Goal: Complete application form

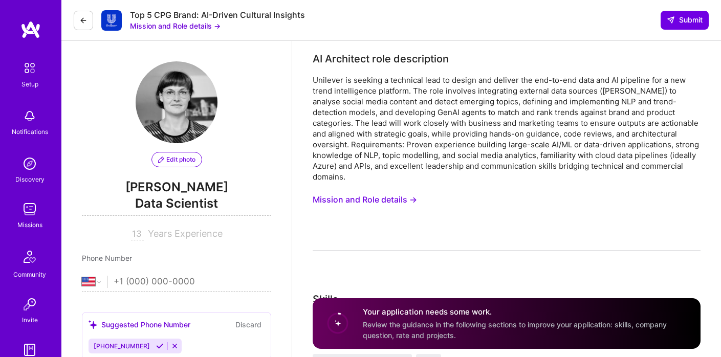
select select "US"
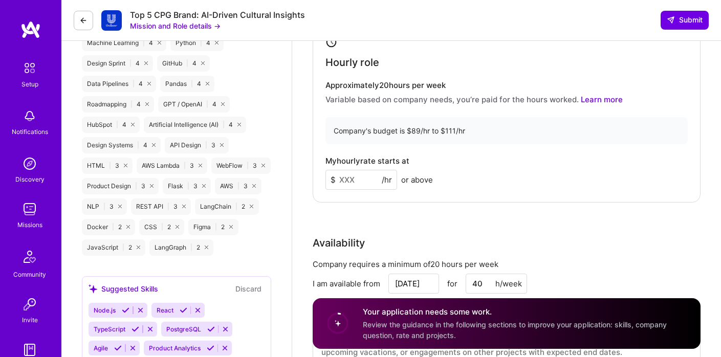
scroll to position [859, 0]
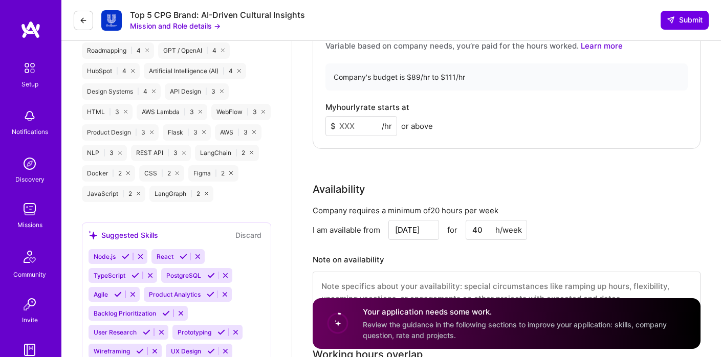
click at [353, 116] on input at bounding box center [361, 126] width 72 height 20
type input "111"
click at [376, 160] on div "Rate Your rate should reflect your skills, experience, role requirements, and m…" at bounding box center [507, 100] width 388 height 451
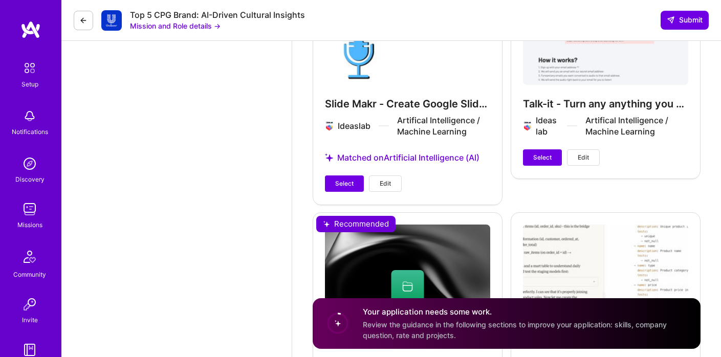
scroll to position [1467, 0]
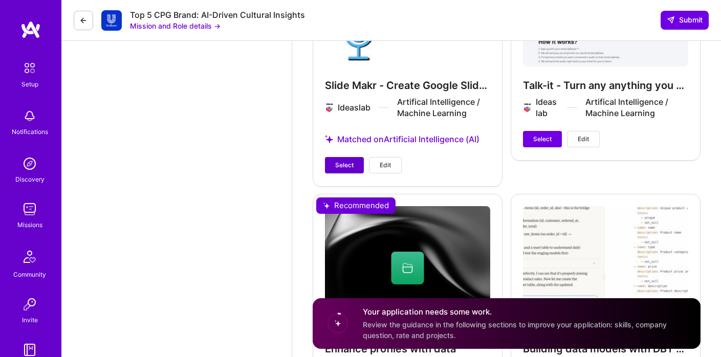
click at [345, 161] on span "Select" at bounding box center [344, 165] width 18 height 9
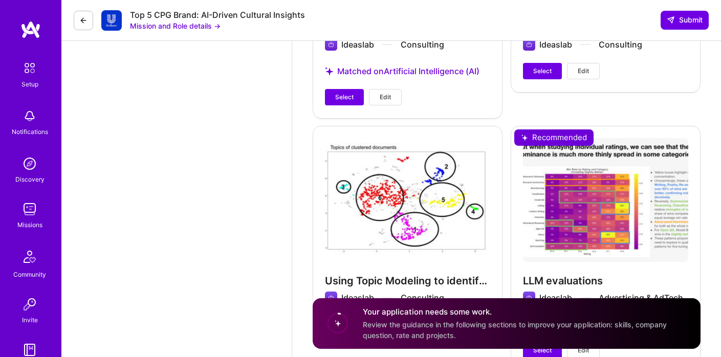
scroll to position [1888, 0]
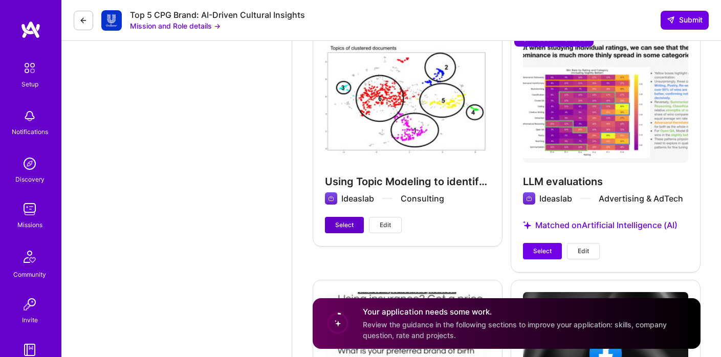
click at [340, 221] on span "Select" at bounding box center [344, 225] width 18 height 9
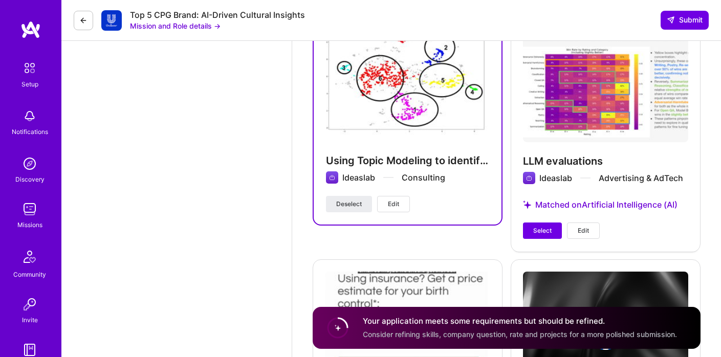
scroll to position [1906, 0]
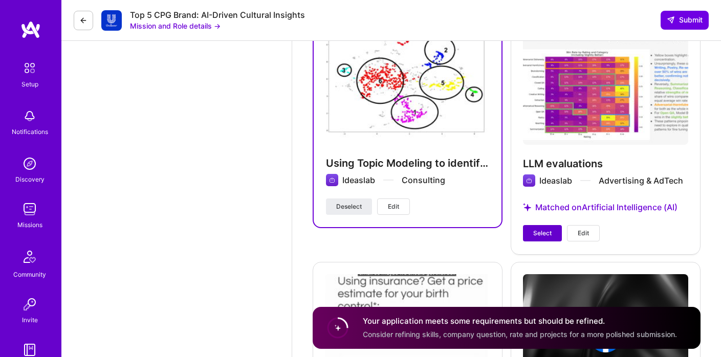
click at [528, 228] on button "Select" at bounding box center [542, 233] width 39 height 16
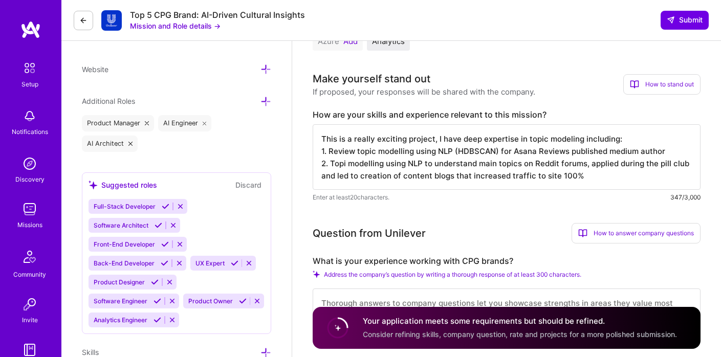
scroll to position [304, 0]
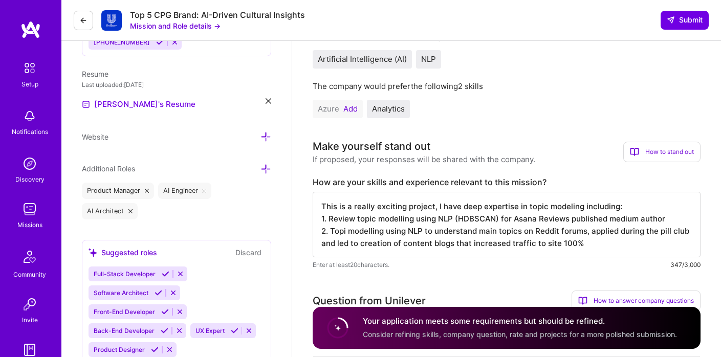
click at [400, 212] on textarea "This is a really exciting project, I have deep expertise in topic modeling incl…" at bounding box center [507, 224] width 388 height 65
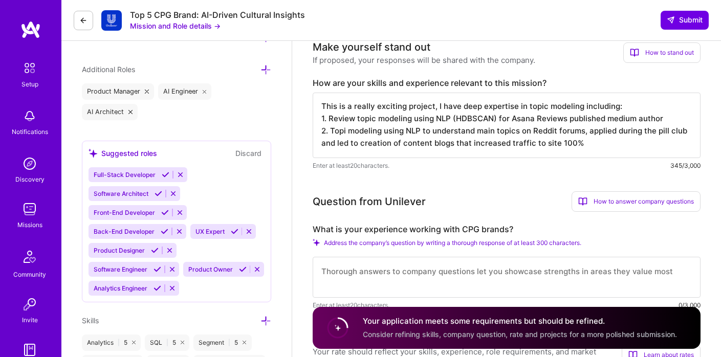
scroll to position [466, 0]
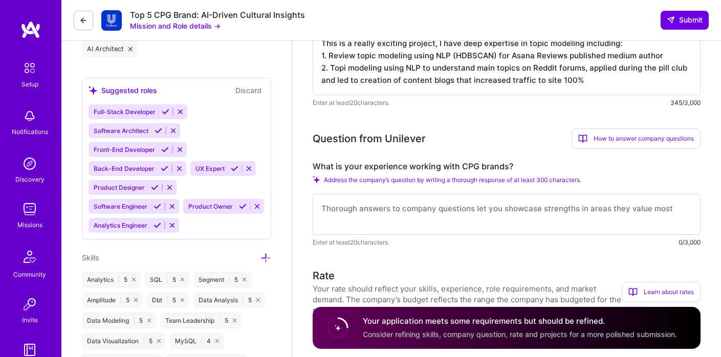
type textarea "This is a really exciting project, I have deep expertise in topic modeling incl…"
click at [394, 195] on textarea at bounding box center [507, 214] width 388 height 41
